Goal: Task Accomplishment & Management: Use online tool/utility

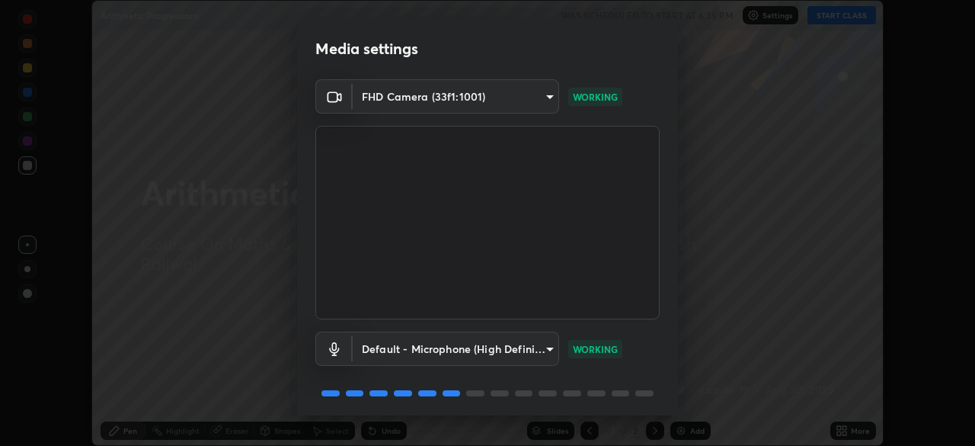
scroll to position [54, 0]
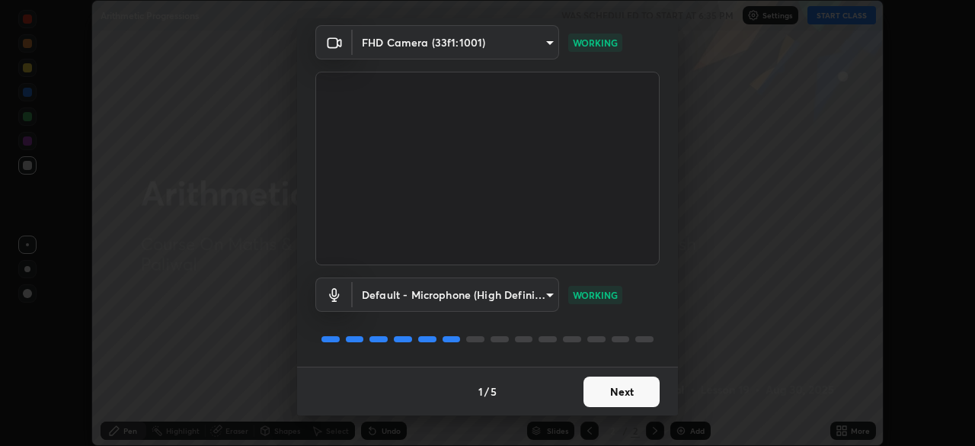
click at [635, 393] on button "Next" at bounding box center [622, 391] width 76 height 30
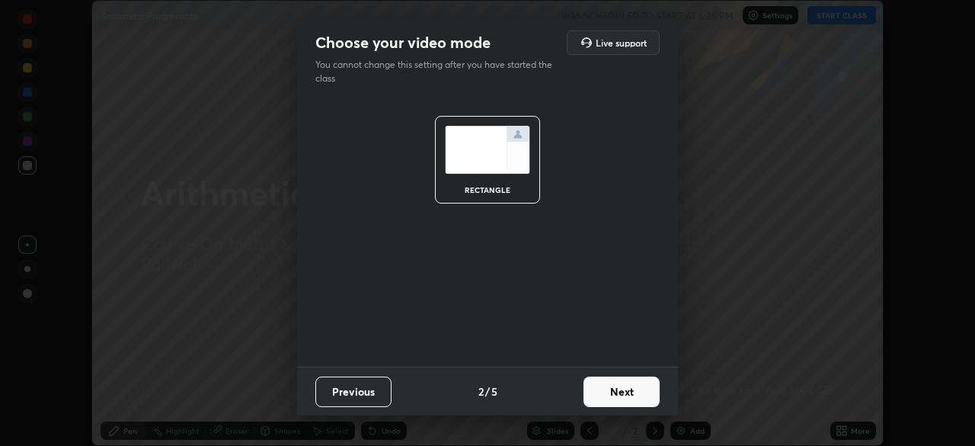
scroll to position [0, 0]
click at [632, 395] on button "Next" at bounding box center [622, 391] width 76 height 30
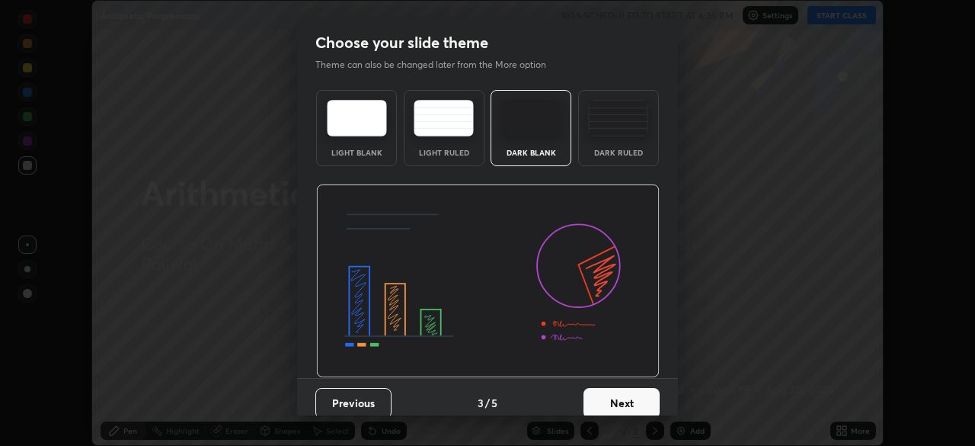
click at [636, 400] on button "Next" at bounding box center [622, 403] width 76 height 30
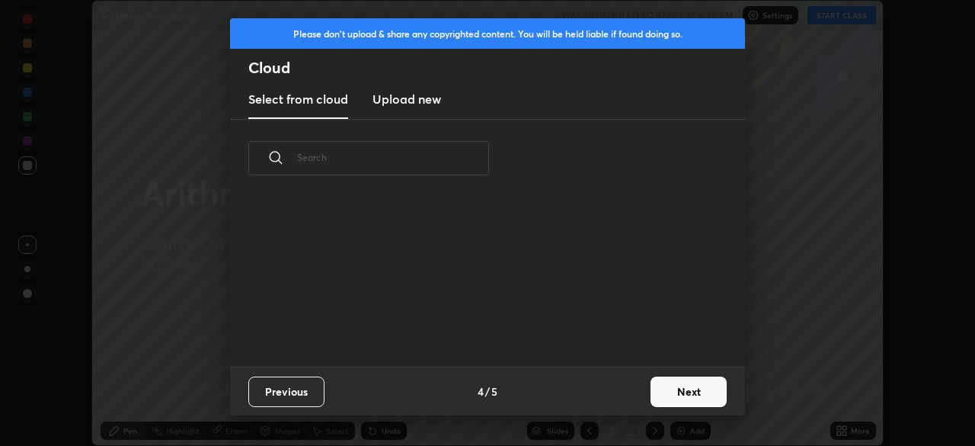
click at [675, 397] on button "Next" at bounding box center [689, 391] width 76 height 30
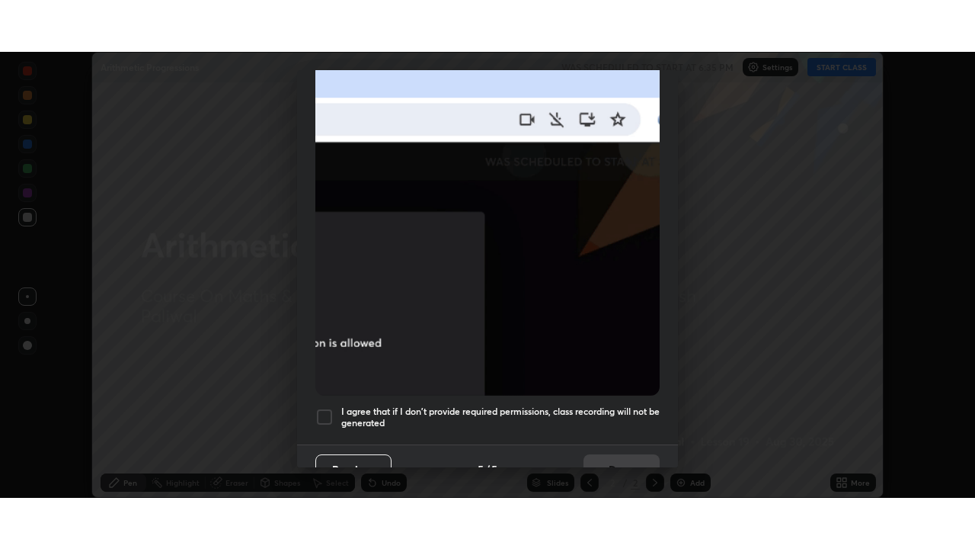
scroll to position [365, 0]
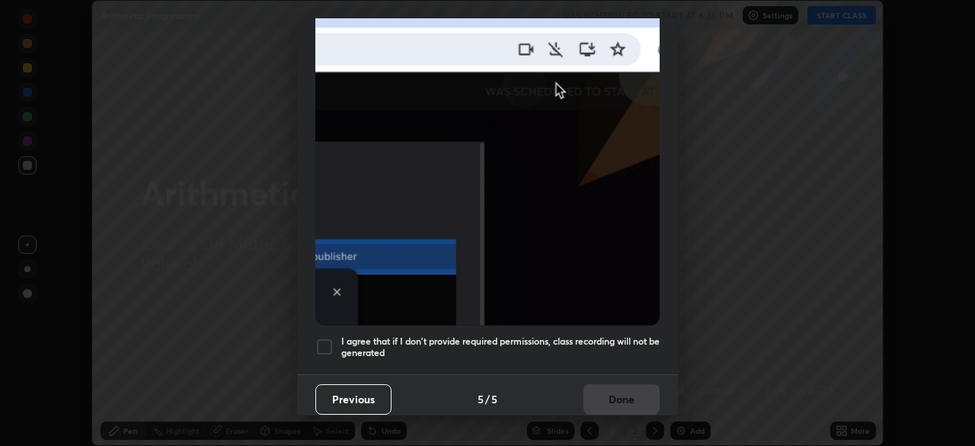
click at [328, 341] on div at bounding box center [324, 347] width 18 height 18
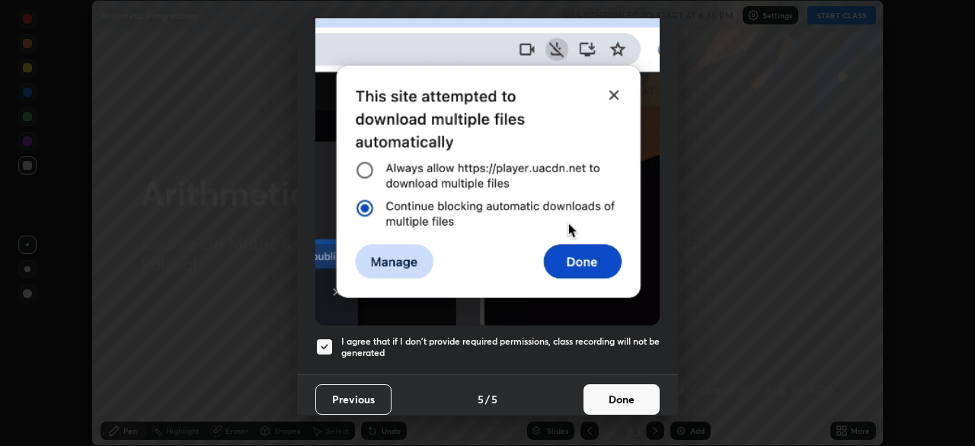
click at [609, 398] on button "Done" at bounding box center [622, 399] width 76 height 30
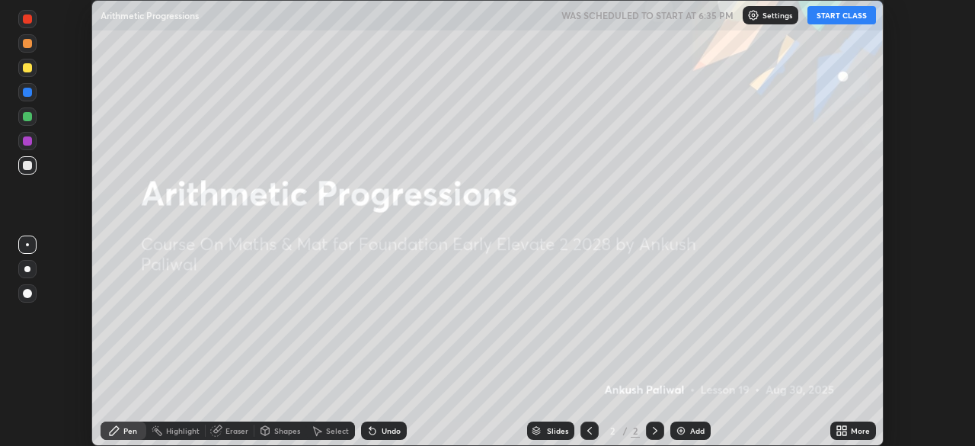
click at [840, 8] on button "START CLASS" at bounding box center [842, 15] width 69 height 18
click at [687, 428] on div "Add" at bounding box center [690, 430] width 40 height 18
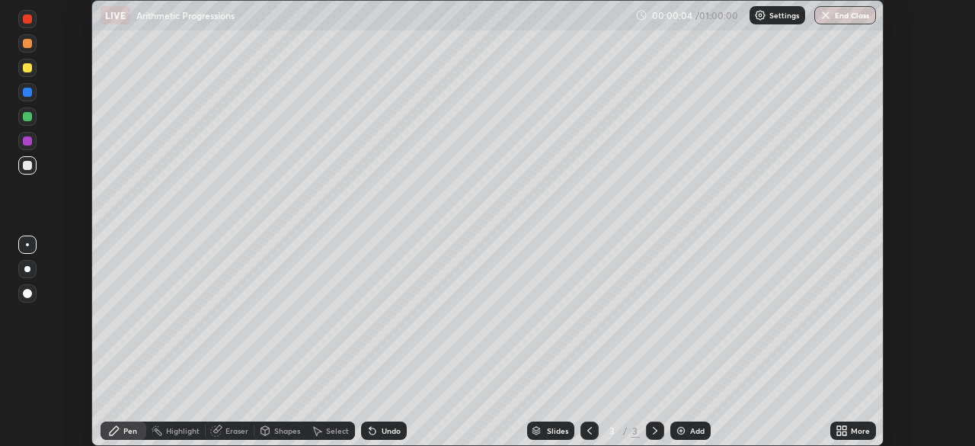
click at [844, 433] on icon at bounding box center [845, 433] width 4 height 4
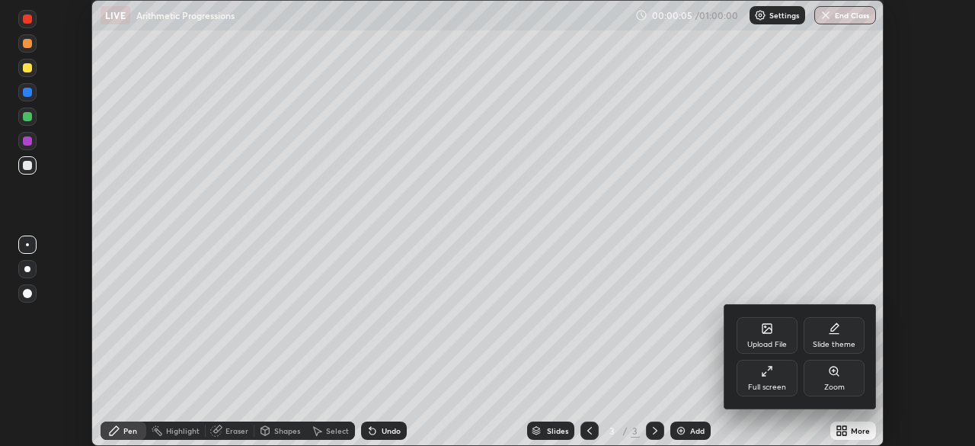
click at [769, 378] on div "Full screen" at bounding box center [767, 378] width 61 height 37
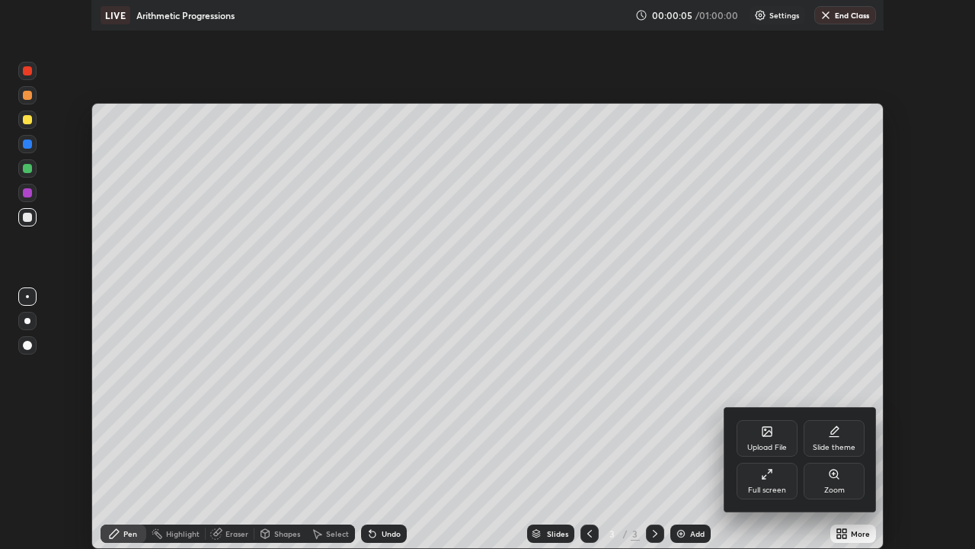
scroll to position [549, 975]
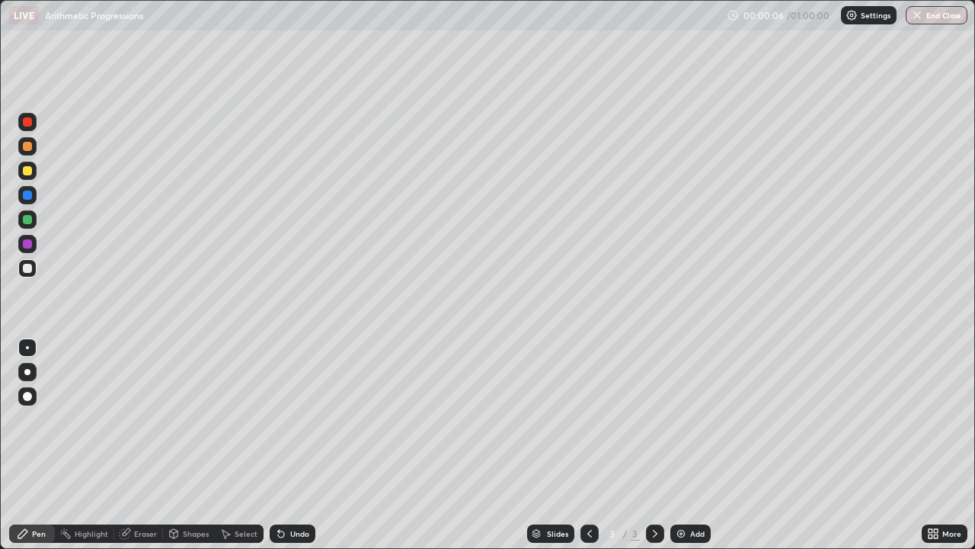
click at [683, 445] on img at bounding box center [681, 533] width 12 height 12
click at [26, 120] on div at bounding box center [27, 121] width 9 height 9
click at [687, 445] on div "Add" at bounding box center [690, 533] width 40 height 18
click at [284, 445] on icon at bounding box center [281, 533] width 12 height 12
click at [696, 445] on div "Add" at bounding box center [697, 533] width 14 height 8
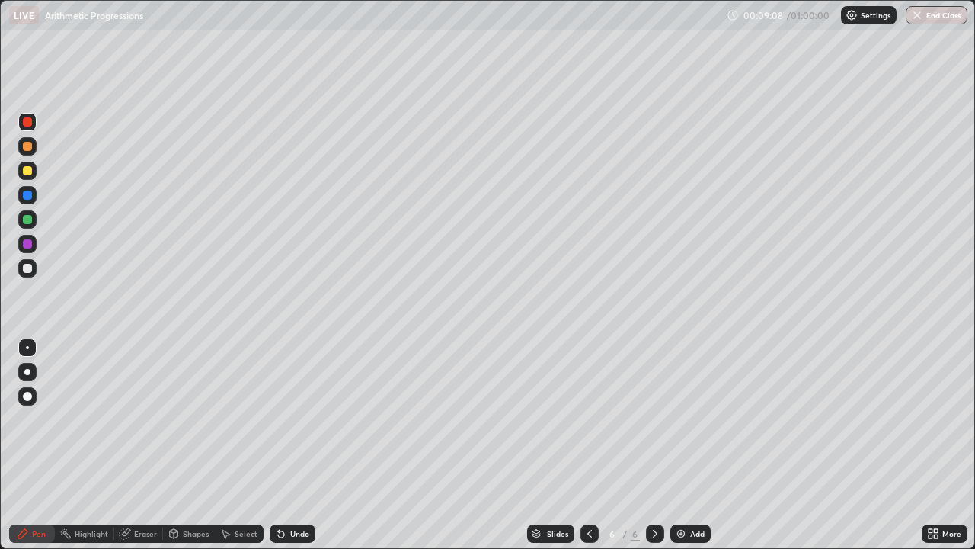
click at [339, 27] on div "LIVE Arithmetic Progressions" at bounding box center [365, 15] width 712 height 30
click at [284, 445] on div "Undo" at bounding box center [293, 533] width 46 height 18
click at [24, 217] on div at bounding box center [27, 219] width 9 height 9
click at [27, 168] on div at bounding box center [27, 170] width 9 height 9
click at [284, 445] on div "Undo" at bounding box center [293, 533] width 46 height 18
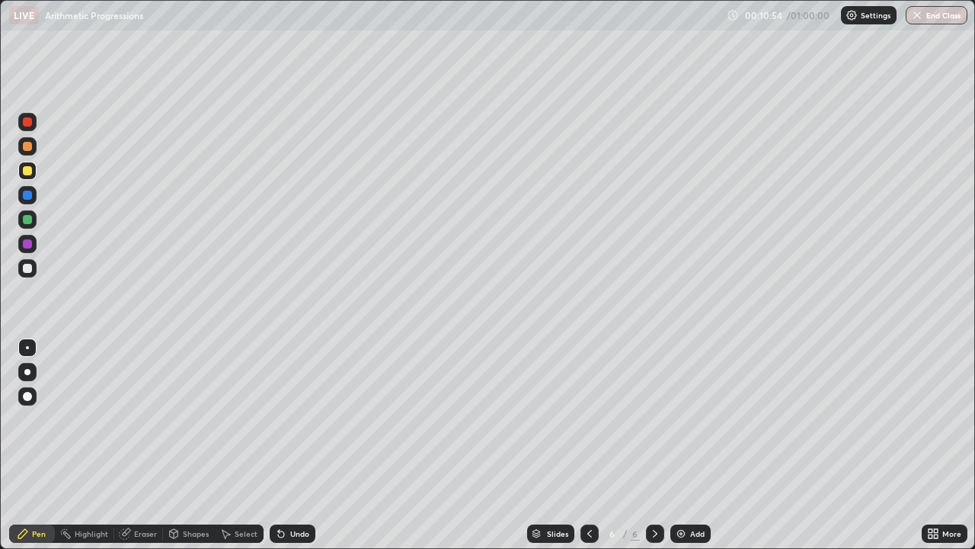
click at [284, 445] on icon at bounding box center [281, 533] width 12 height 12
click at [285, 445] on div "Undo" at bounding box center [293, 533] width 46 height 18
click at [286, 445] on div "Undo" at bounding box center [293, 533] width 46 height 18
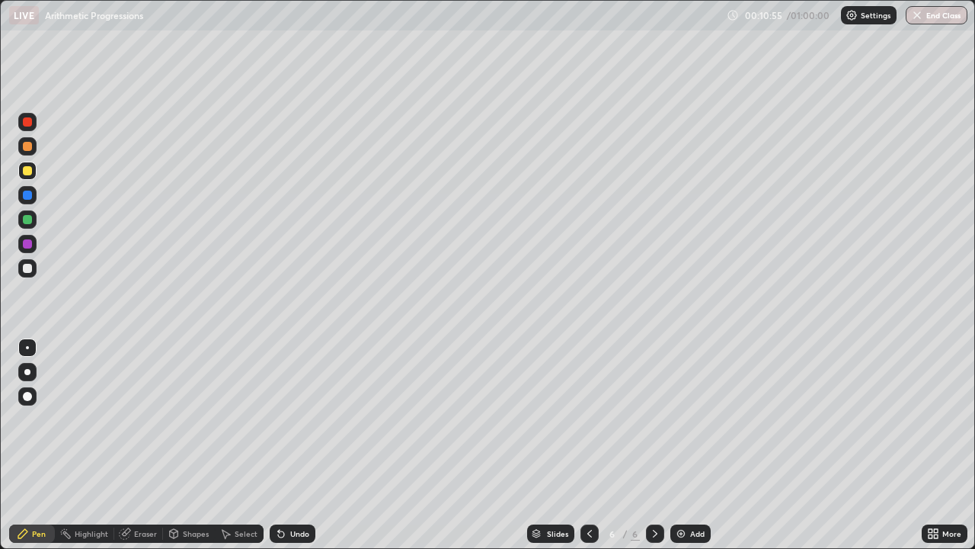
click at [288, 445] on div "Undo" at bounding box center [293, 533] width 46 height 18
click at [289, 445] on div "Undo" at bounding box center [293, 533] width 46 height 18
click at [290, 445] on div "Undo" at bounding box center [293, 533] width 46 height 18
click at [291, 445] on div "Undo" at bounding box center [293, 533] width 46 height 18
click at [290, 445] on div "Undo" at bounding box center [293, 533] width 46 height 18
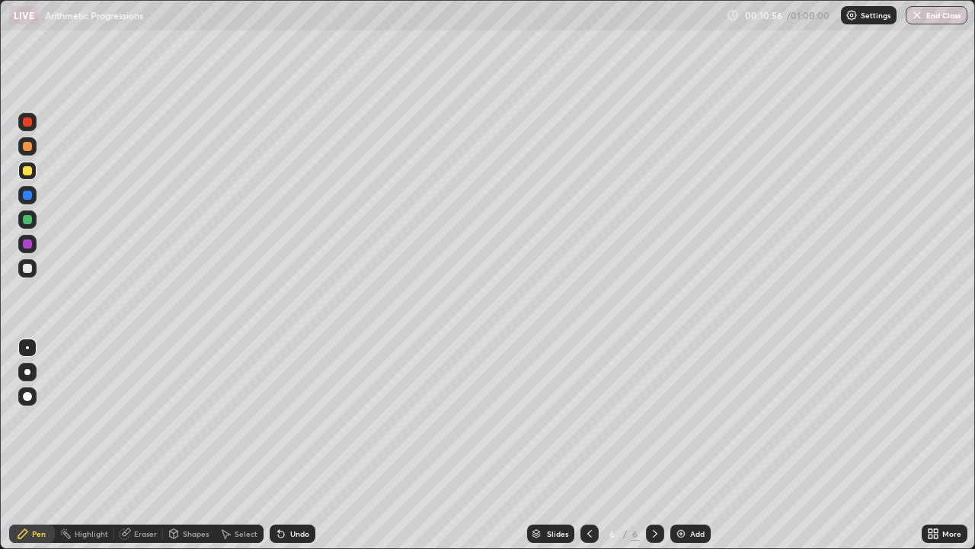
click at [290, 445] on div "Undo" at bounding box center [293, 533] width 46 height 18
click at [287, 445] on div "Undo" at bounding box center [293, 533] width 46 height 18
click at [289, 445] on div "Undo" at bounding box center [293, 533] width 46 height 18
click at [290, 445] on div "Undo" at bounding box center [293, 533] width 46 height 18
click at [293, 445] on div "Undo" at bounding box center [299, 533] width 19 height 8
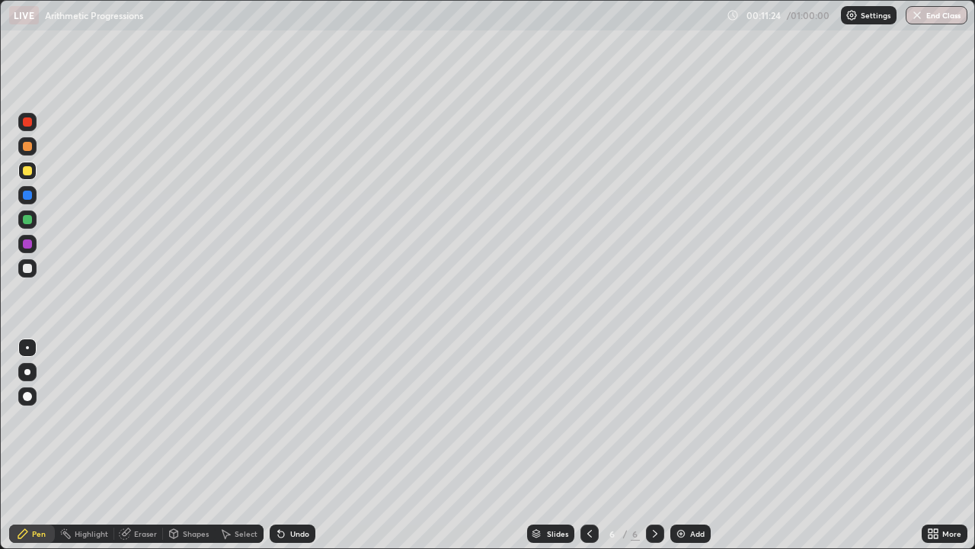
click at [295, 445] on div "Undo" at bounding box center [299, 533] width 19 height 8
click at [296, 445] on div "Undo" at bounding box center [299, 533] width 19 height 8
click at [297, 445] on div "Undo" at bounding box center [299, 533] width 19 height 8
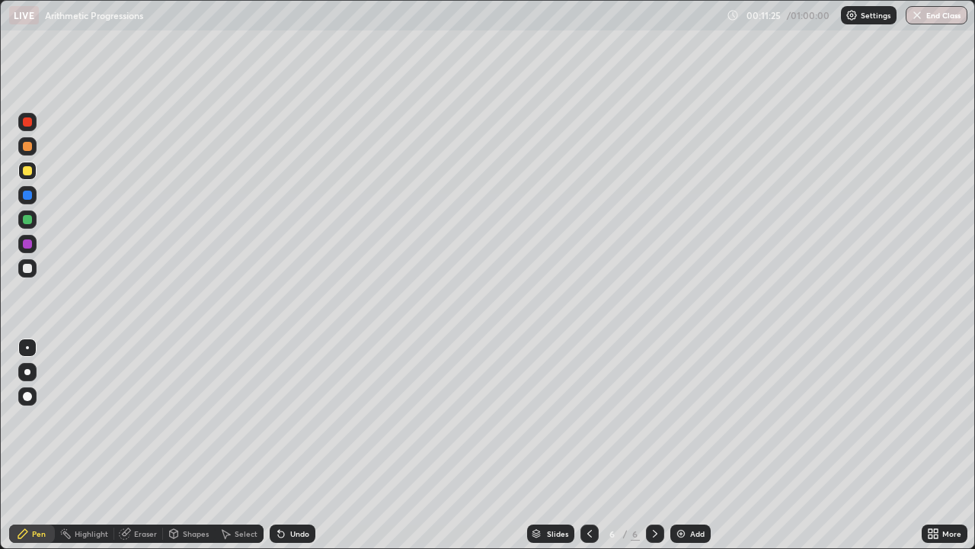
click at [299, 445] on div "Undo" at bounding box center [299, 533] width 19 height 8
click at [297, 445] on div "Undo" at bounding box center [299, 533] width 19 height 8
click at [296, 445] on div "Undo" at bounding box center [299, 533] width 19 height 8
click at [299, 445] on div "Undo" at bounding box center [299, 533] width 19 height 8
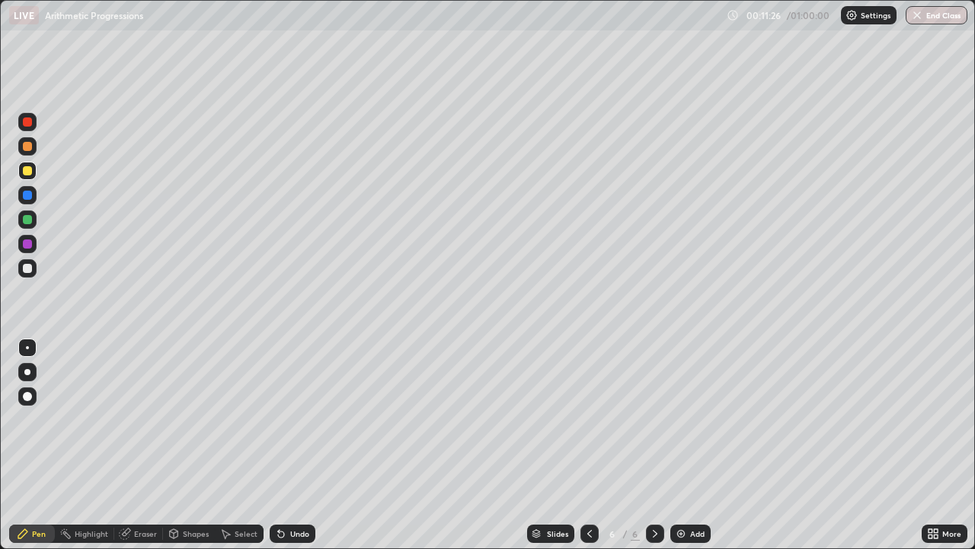
click at [299, 445] on div "Undo" at bounding box center [299, 533] width 19 height 8
click at [278, 445] on icon at bounding box center [279, 530] width 2 height 2
click at [25, 242] on div at bounding box center [27, 243] width 9 height 9
click at [29, 245] on div at bounding box center [27, 243] width 9 height 9
click at [676, 445] on img at bounding box center [681, 533] width 12 height 12
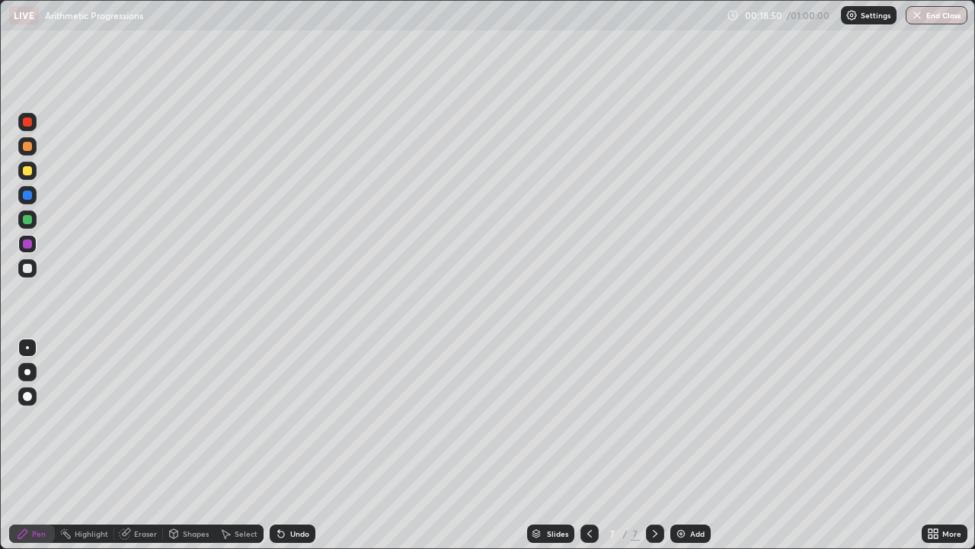
click at [28, 168] on div at bounding box center [27, 170] width 9 height 9
click at [686, 445] on div "Add" at bounding box center [690, 533] width 40 height 18
click at [25, 216] on div at bounding box center [27, 219] width 9 height 9
click at [278, 445] on icon at bounding box center [279, 530] width 2 height 2
click at [278, 445] on icon at bounding box center [281, 534] width 6 height 6
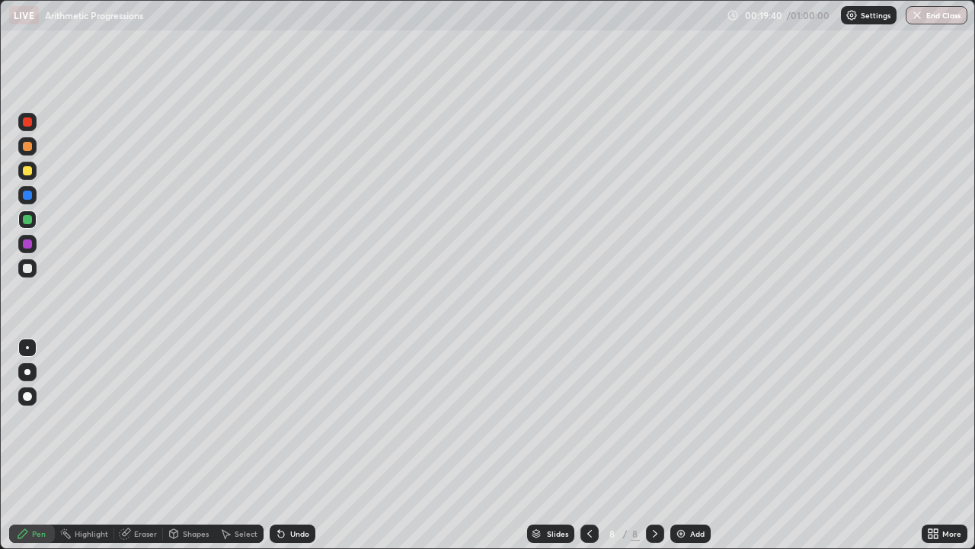
click at [278, 445] on icon at bounding box center [281, 534] width 6 height 6
click at [277, 445] on icon at bounding box center [281, 533] width 12 height 12
click at [30, 146] on div at bounding box center [27, 146] width 9 height 9
click at [26, 219] on div at bounding box center [27, 219] width 9 height 9
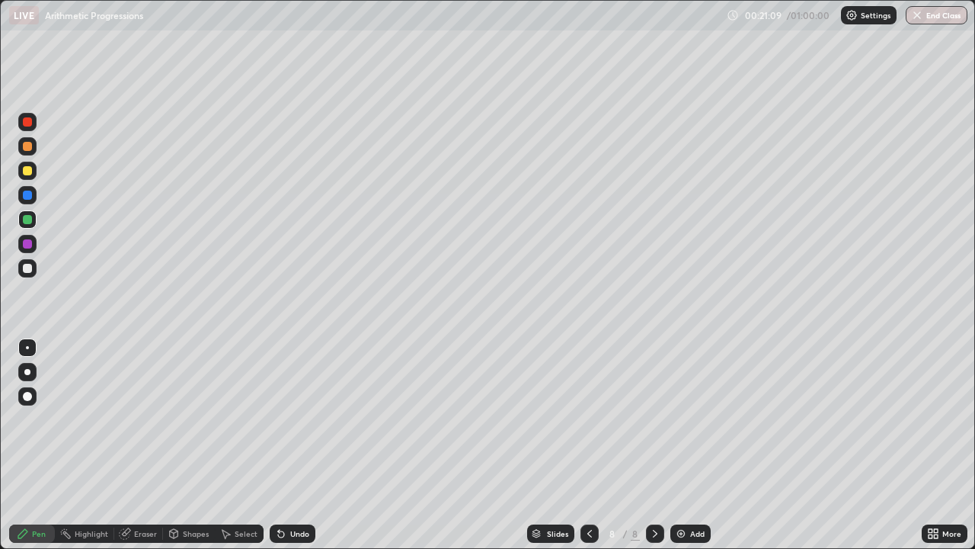
click at [281, 445] on icon at bounding box center [281, 534] width 6 height 6
click at [280, 445] on icon at bounding box center [281, 534] width 6 height 6
click at [27, 219] on div at bounding box center [27, 219] width 9 height 9
click at [31, 223] on div at bounding box center [27, 219] width 18 height 18
click at [30, 196] on div at bounding box center [27, 194] width 9 height 9
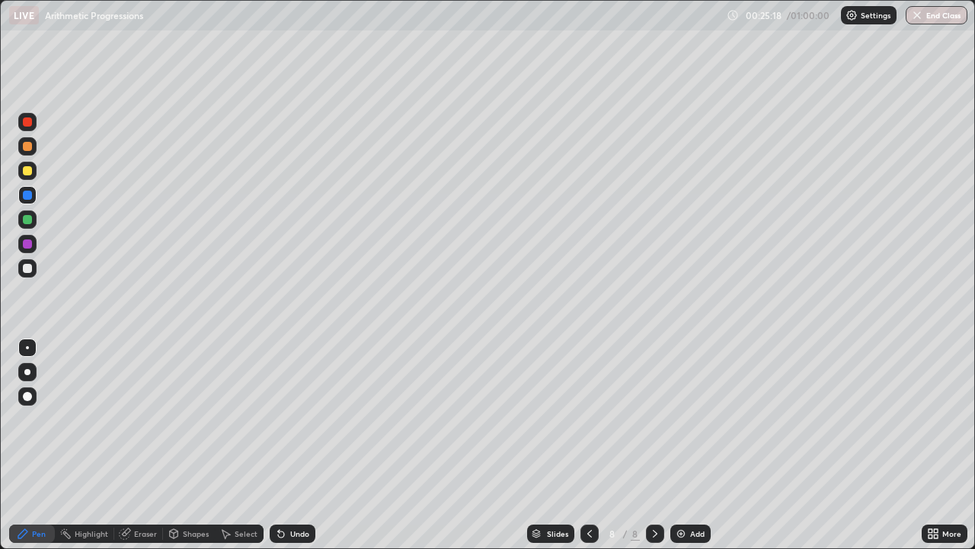
click at [694, 445] on div "Add" at bounding box center [697, 533] width 14 height 8
click at [27, 172] on div at bounding box center [27, 170] width 9 height 9
click at [26, 268] on div at bounding box center [27, 268] width 9 height 9
click at [31, 245] on div at bounding box center [27, 243] width 9 height 9
click at [287, 445] on div "Undo" at bounding box center [293, 533] width 46 height 18
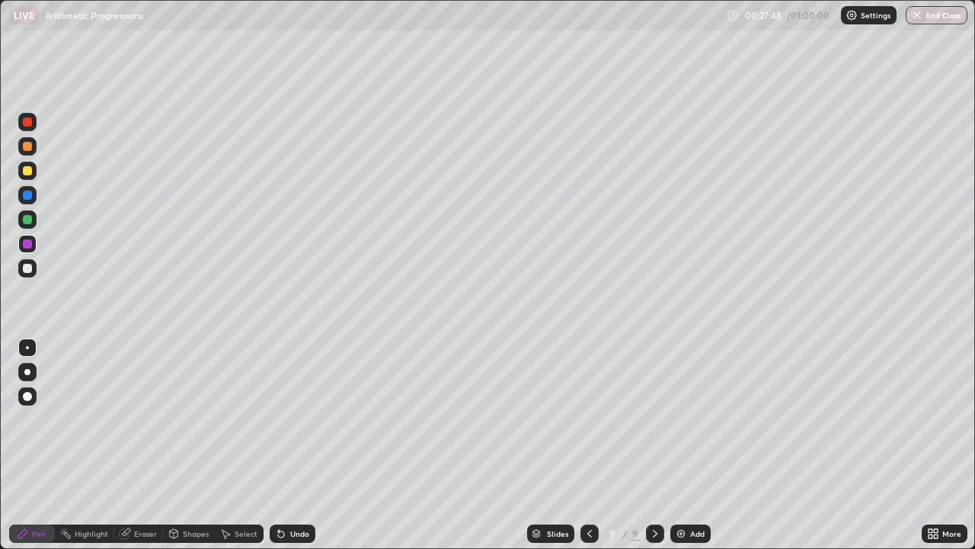
click at [283, 445] on icon at bounding box center [281, 533] width 12 height 12
click at [119, 445] on icon at bounding box center [125, 533] width 12 height 12
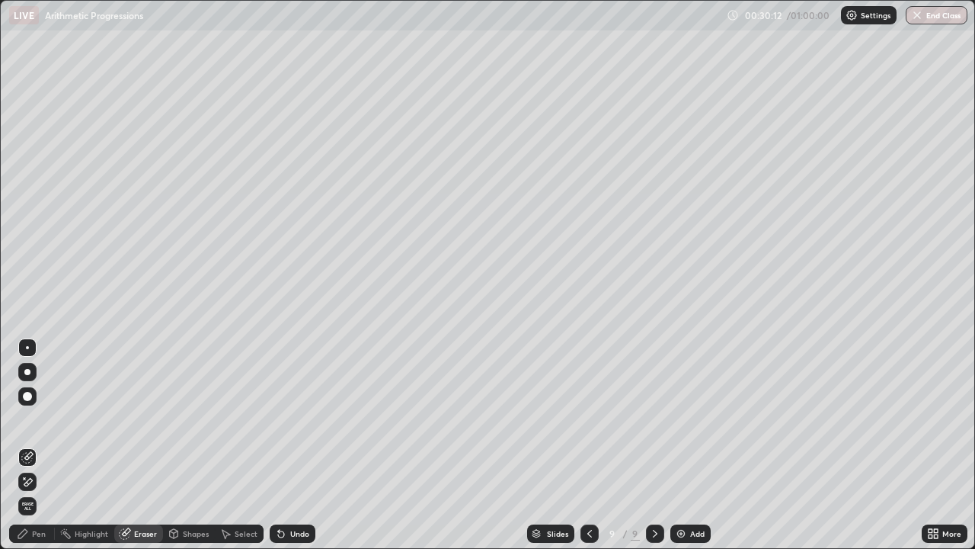
click at [30, 445] on div "Pen" at bounding box center [32, 533] width 46 height 18
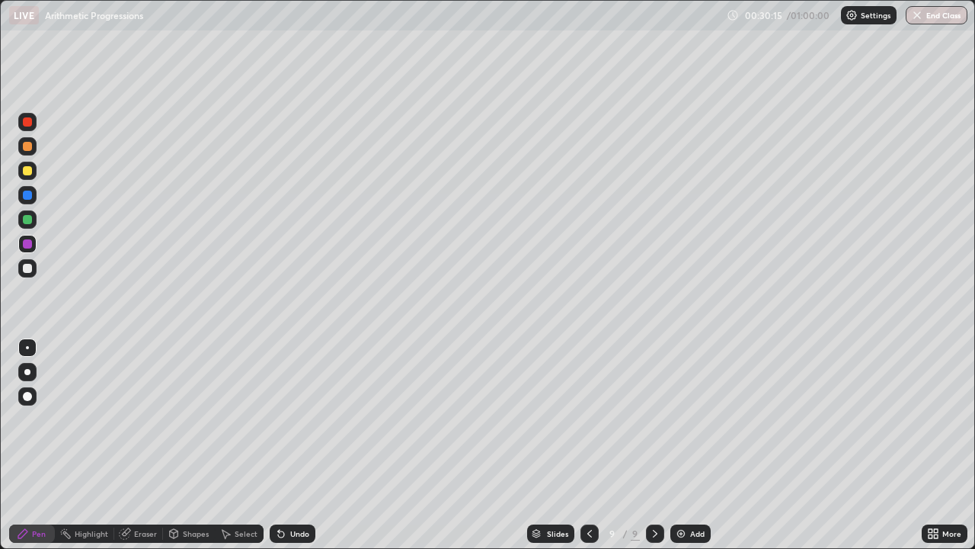
click at [29, 194] on div at bounding box center [27, 194] width 9 height 9
click at [27, 172] on div at bounding box center [27, 170] width 9 height 9
click at [26, 243] on div at bounding box center [27, 243] width 9 height 9
click at [33, 445] on div "Pen" at bounding box center [39, 533] width 14 height 8
click at [25, 215] on div at bounding box center [27, 219] width 9 height 9
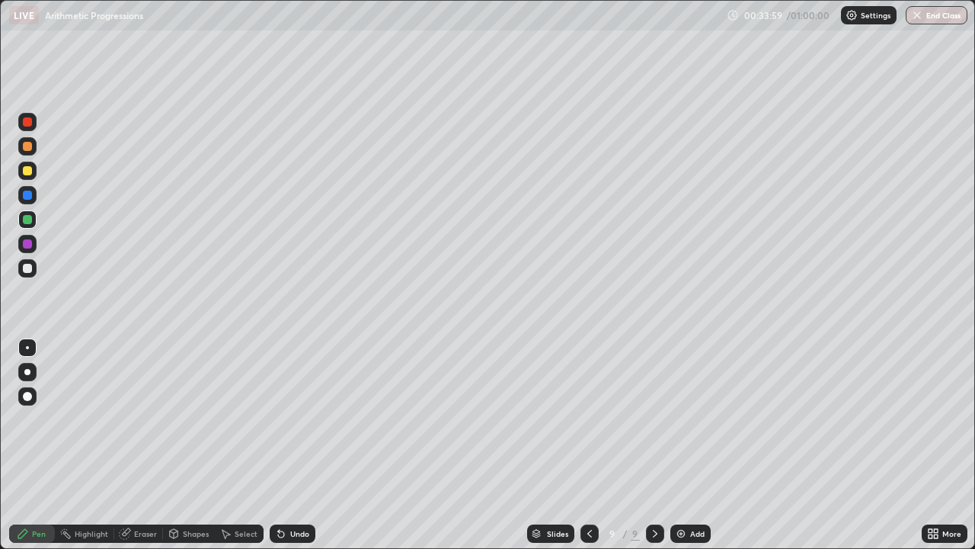
click at [683, 445] on img at bounding box center [681, 533] width 12 height 12
click at [690, 445] on div "Add" at bounding box center [697, 533] width 14 height 8
click at [27, 123] on div at bounding box center [27, 121] width 9 height 9
click at [684, 445] on img at bounding box center [681, 533] width 12 height 12
click at [280, 445] on icon at bounding box center [281, 533] width 12 height 12
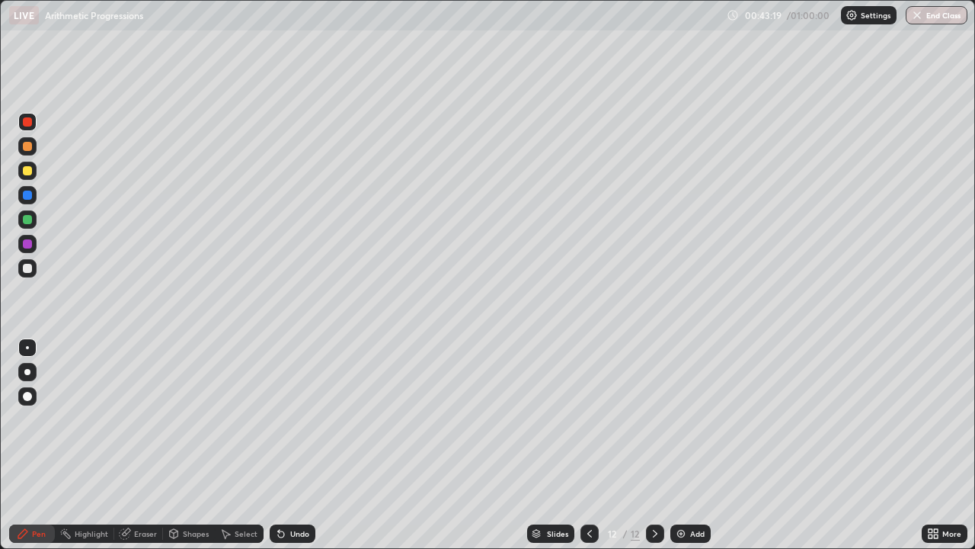
click at [278, 445] on icon at bounding box center [279, 530] width 2 height 2
click at [697, 445] on div "Add" at bounding box center [690, 533] width 40 height 18
click at [924, 11] on button "End Class" at bounding box center [937, 15] width 62 height 18
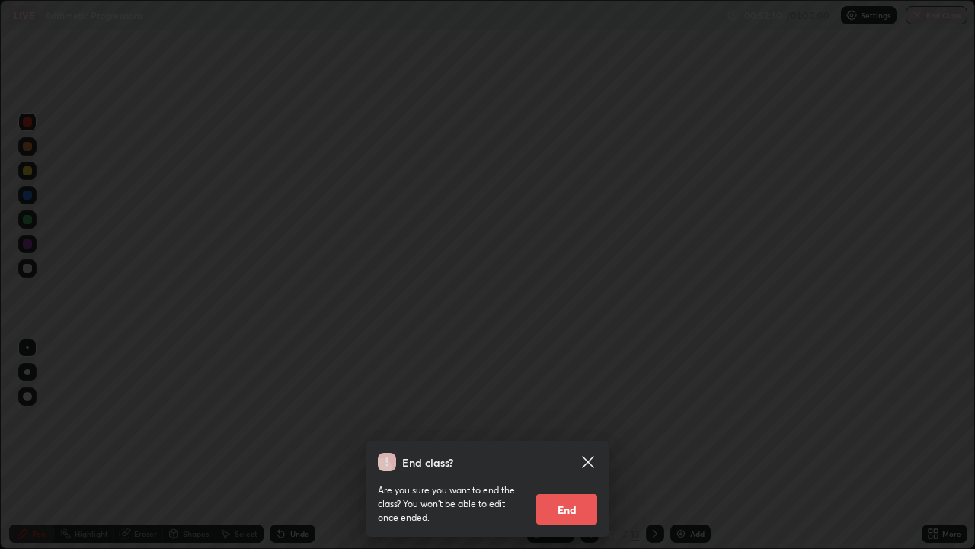
click at [558, 445] on button "End" at bounding box center [566, 509] width 61 height 30
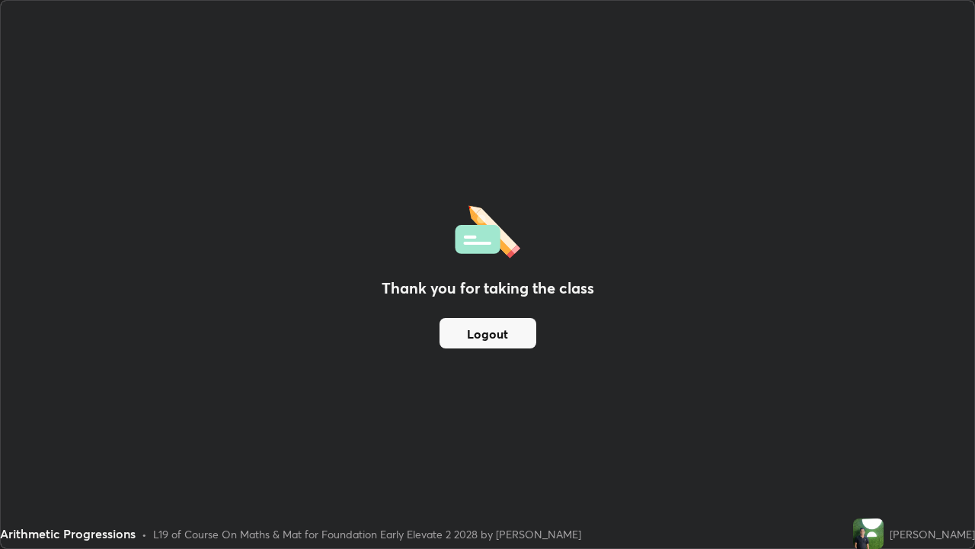
click at [518, 325] on button "Logout" at bounding box center [488, 333] width 97 height 30
click at [516, 319] on button "Logout" at bounding box center [488, 333] width 97 height 30
click at [496, 331] on button "Logout" at bounding box center [488, 333] width 97 height 30
